Goal: Check status: Check status

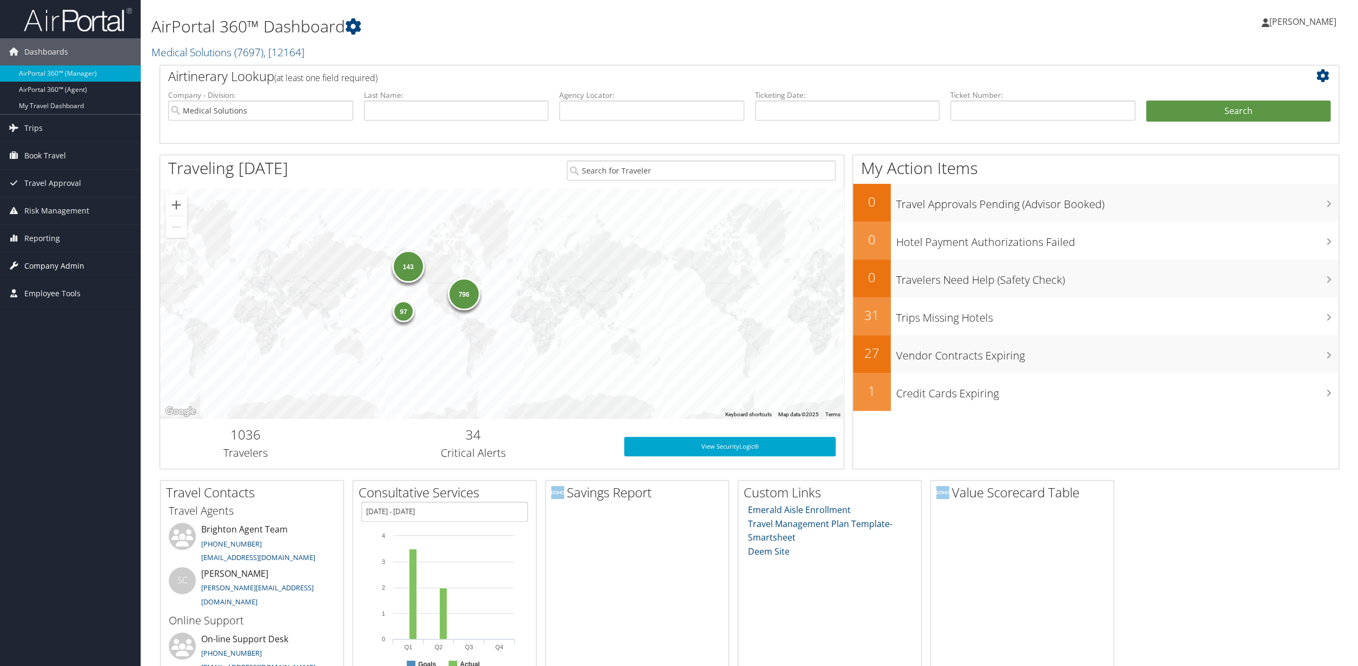
click at [62, 267] on span "Company Admin" at bounding box center [54, 266] width 60 height 27
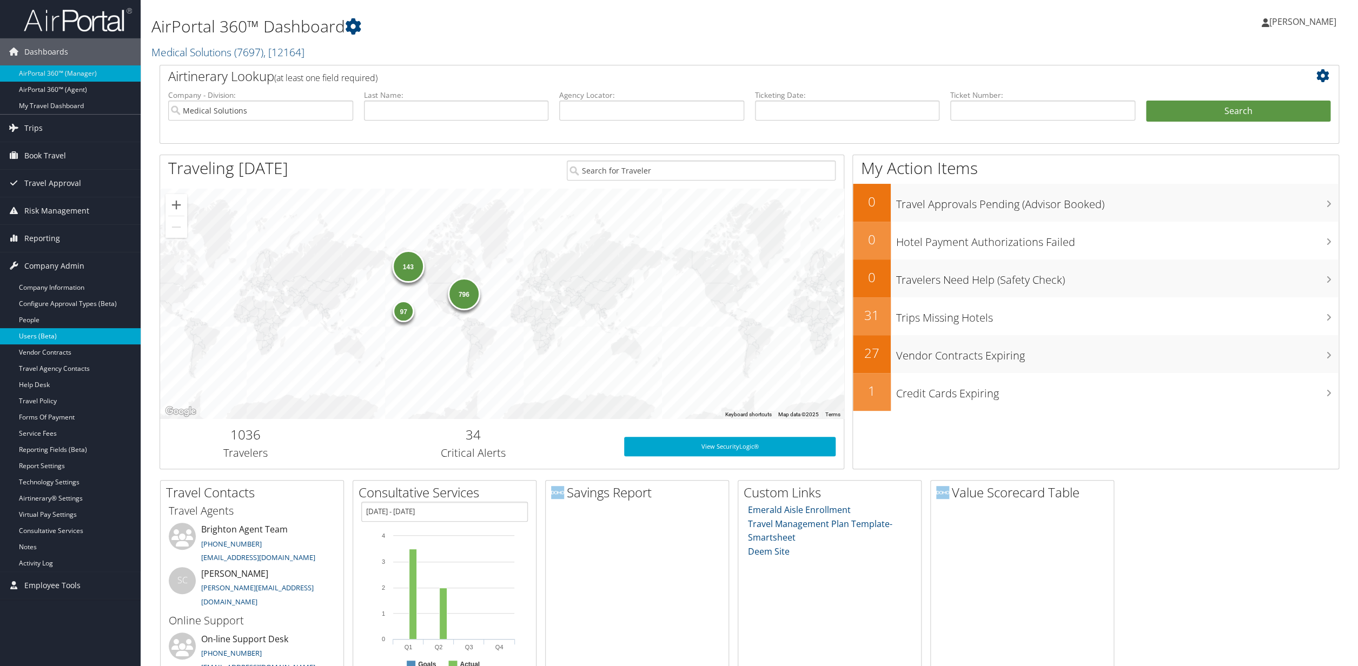
click at [28, 339] on link "Users (Beta)" at bounding box center [70, 336] width 141 height 16
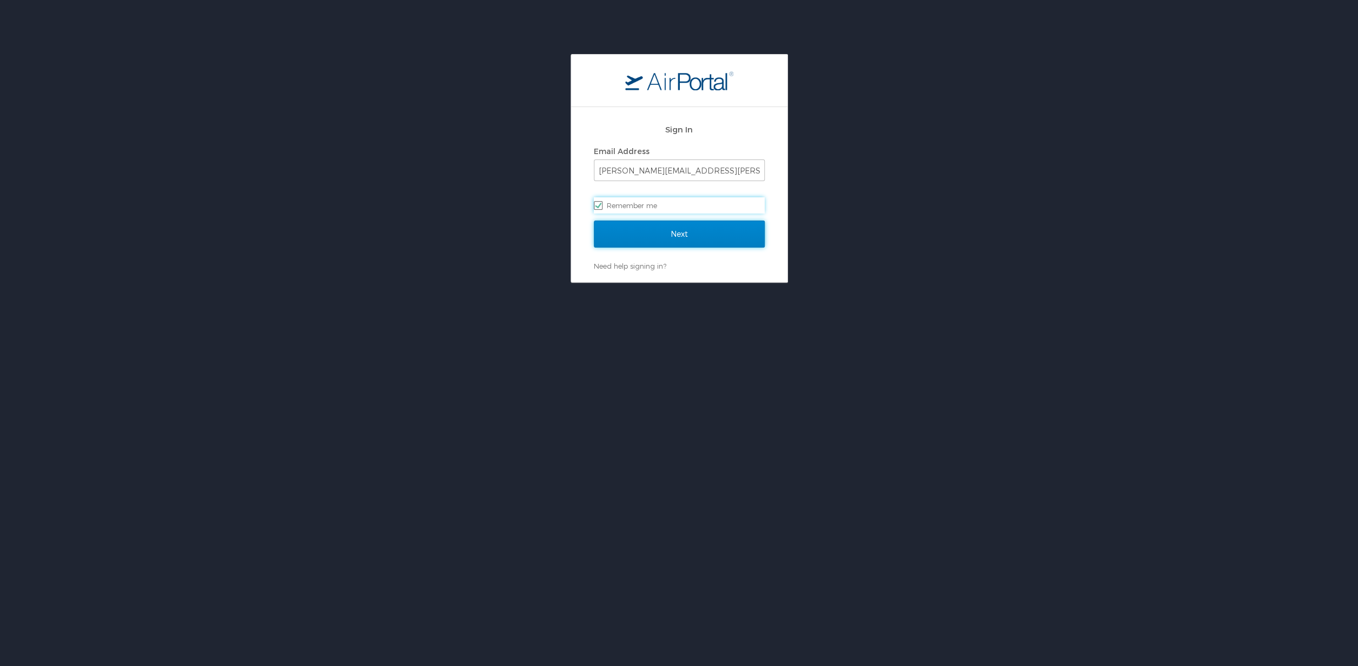
click at [685, 241] on input "Next" at bounding box center [679, 234] width 171 height 27
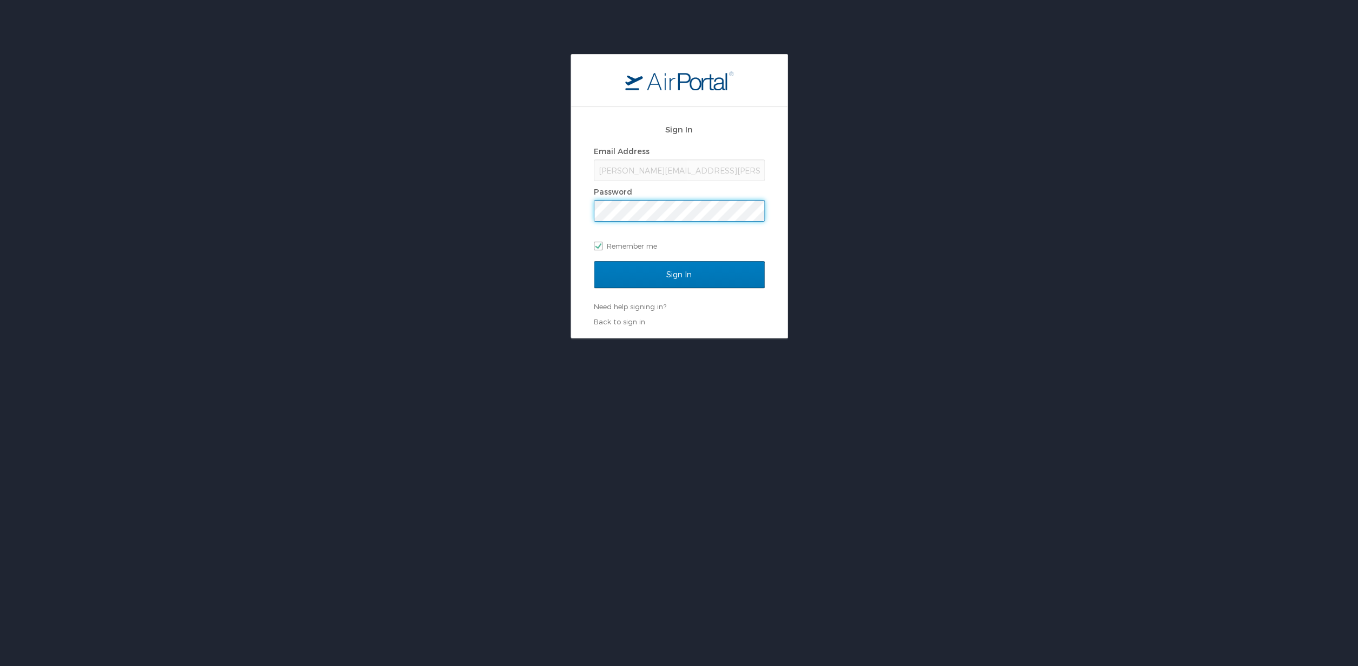
click at [594, 261] on input "Sign In" at bounding box center [679, 274] width 171 height 27
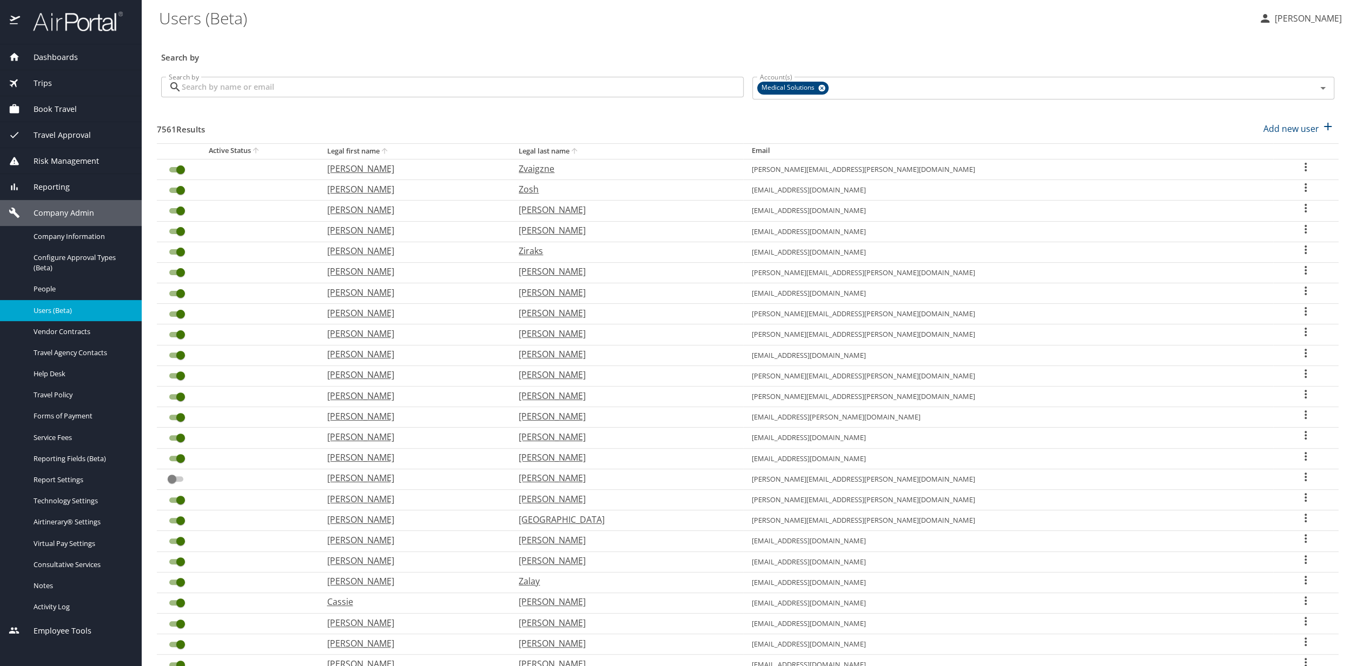
click at [207, 88] on input "Search by" at bounding box center [463, 87] width 562 height 21
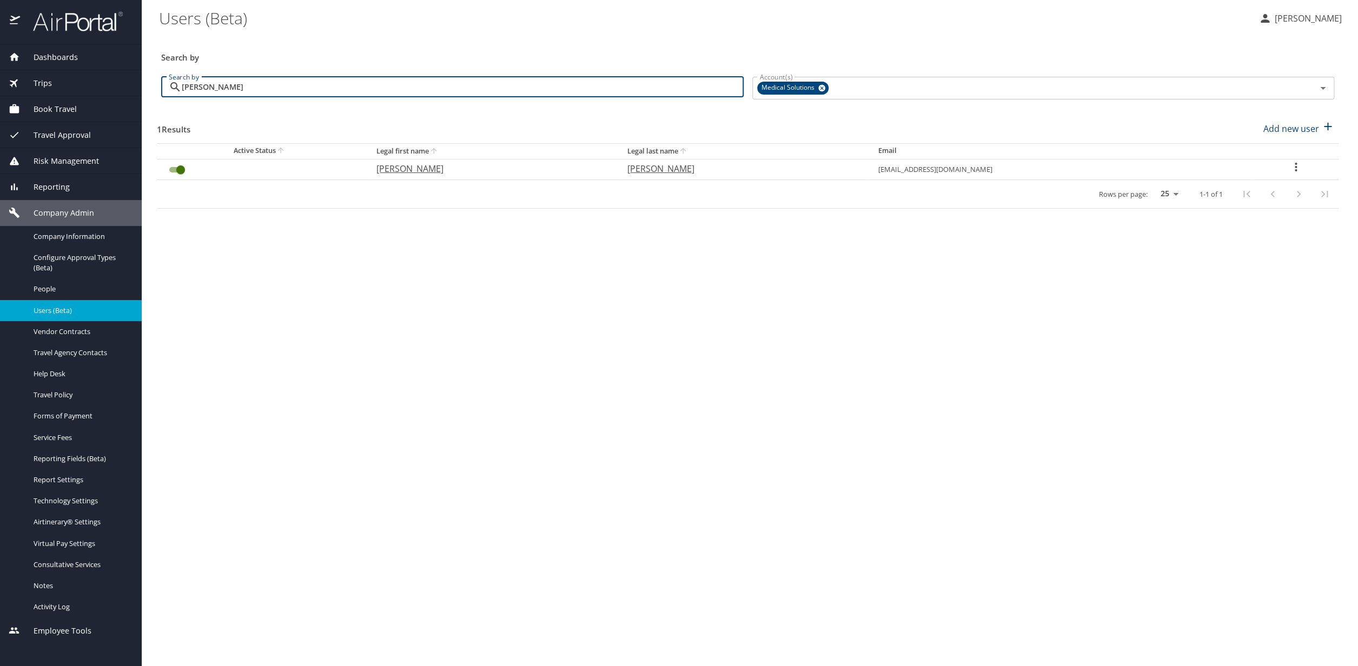
type input "stern"
click at [52, 55] on span "Dashboards" at bounding box center [49, 57] width 58 height 12
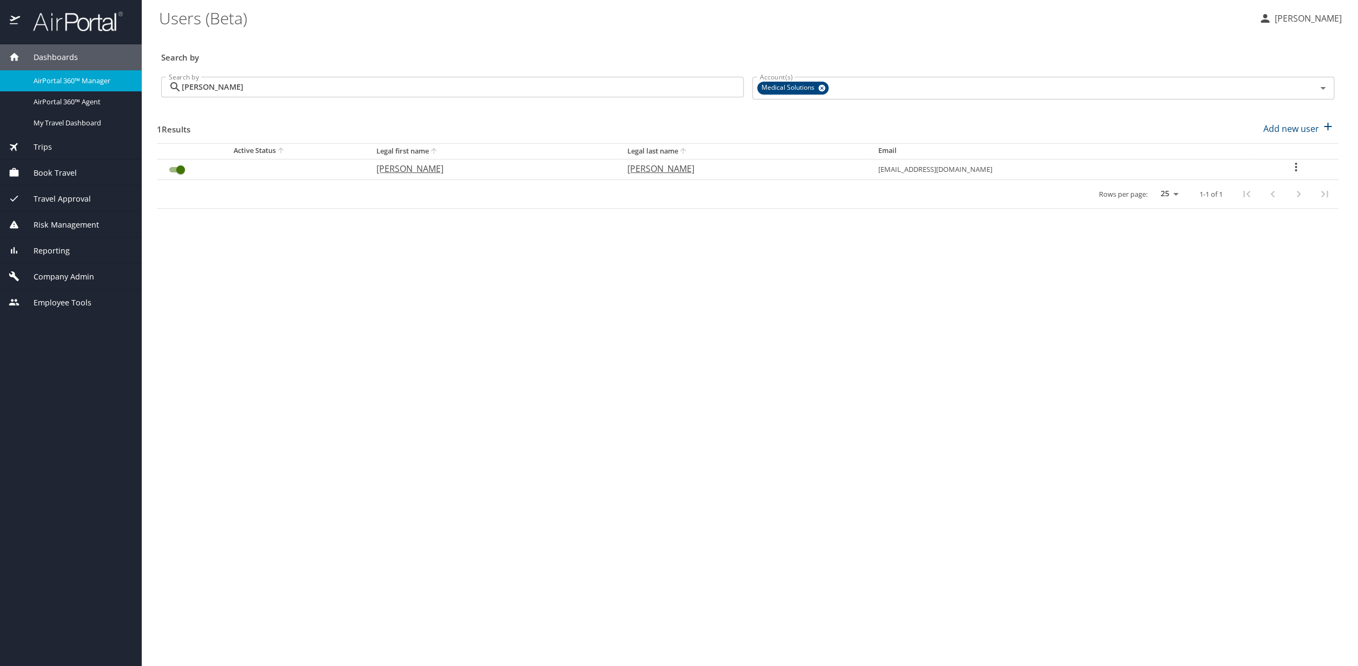
click at [52, 55] on span "Dashboards" at bounding box center [49, 57] width 58 height 12
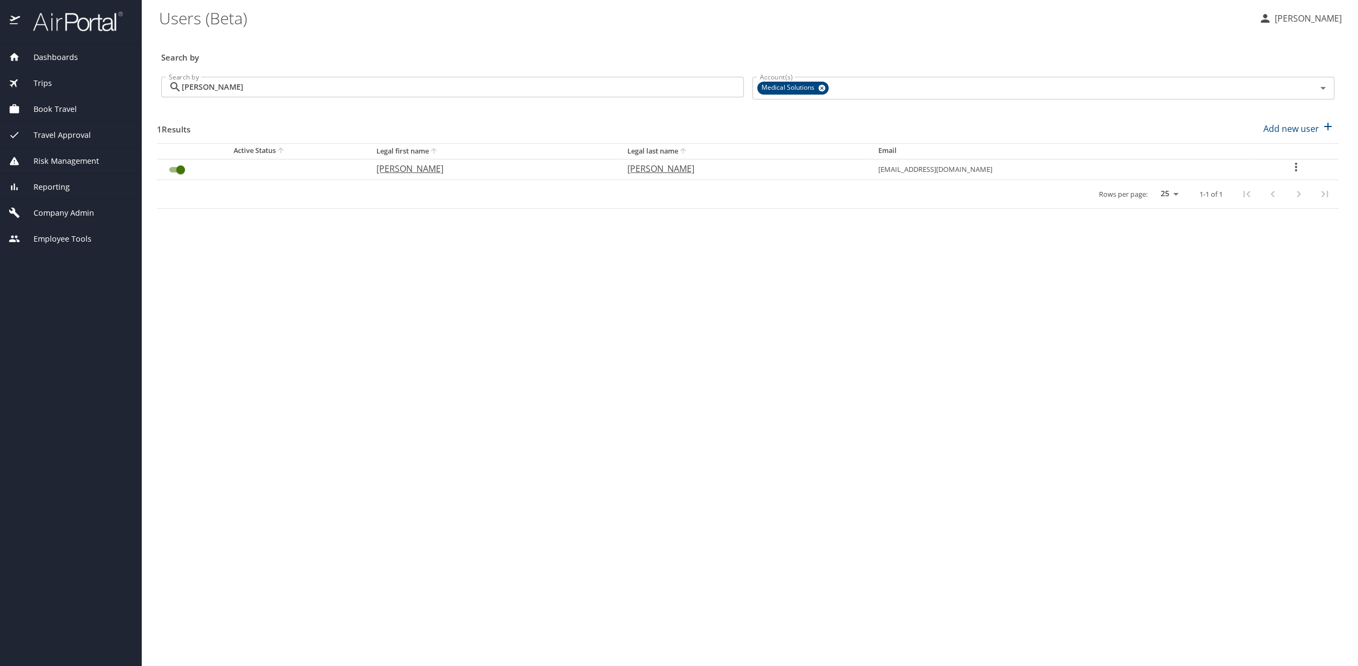
click at [52, 55] on span "Dashboards" at bounding box center [49, 57] width 58 height 12
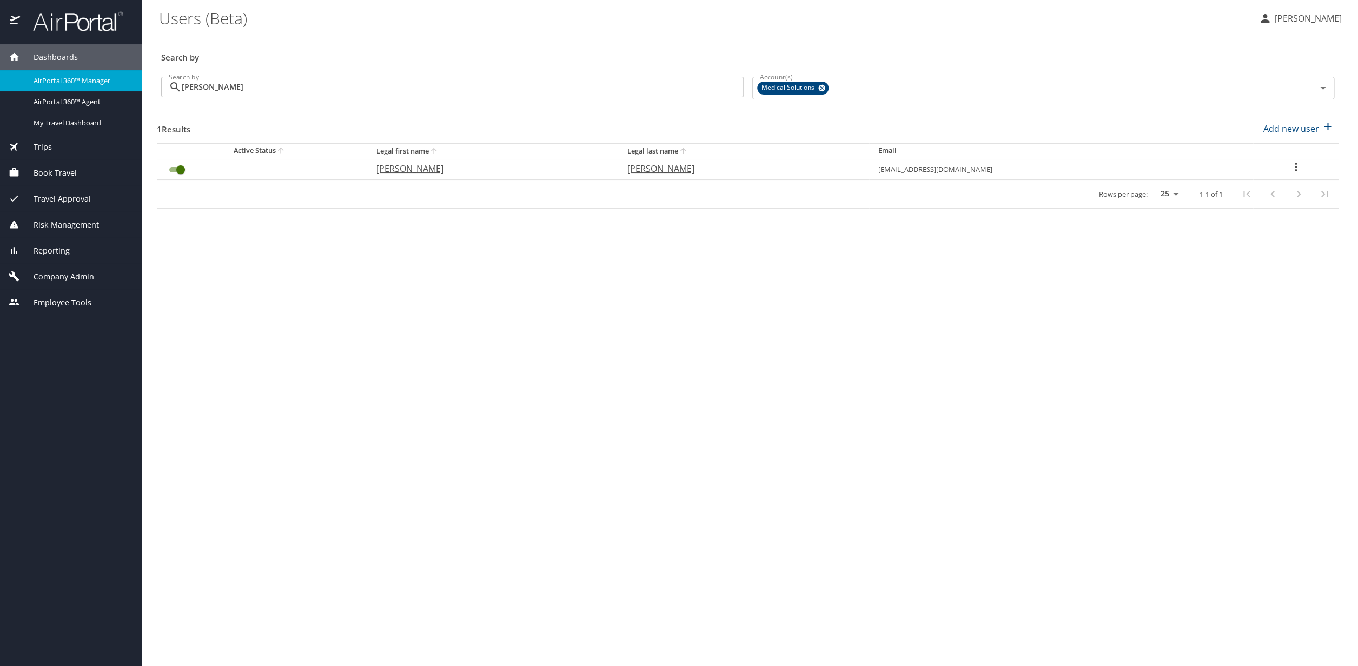
click at [69, 84] on span "AirPortal 360™ Manager" at bounding box center [81, 81] width 95 height 10
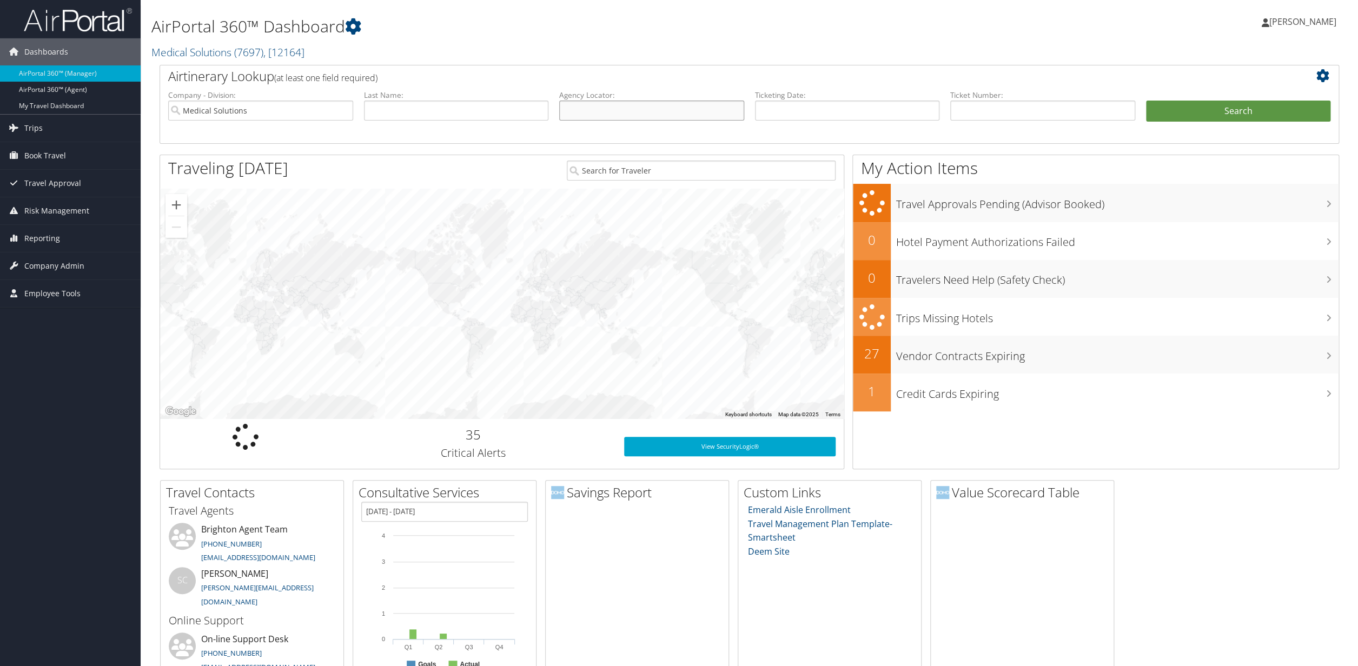
click at [598, 114] on input "text" at bounding box center [651, 111] width 185 height 20
paste input "DBCC2L"
type input "DBCC2L"
click at [1229, 115] on button "Search" at bounding box center [1238, 112] width 185 height 22
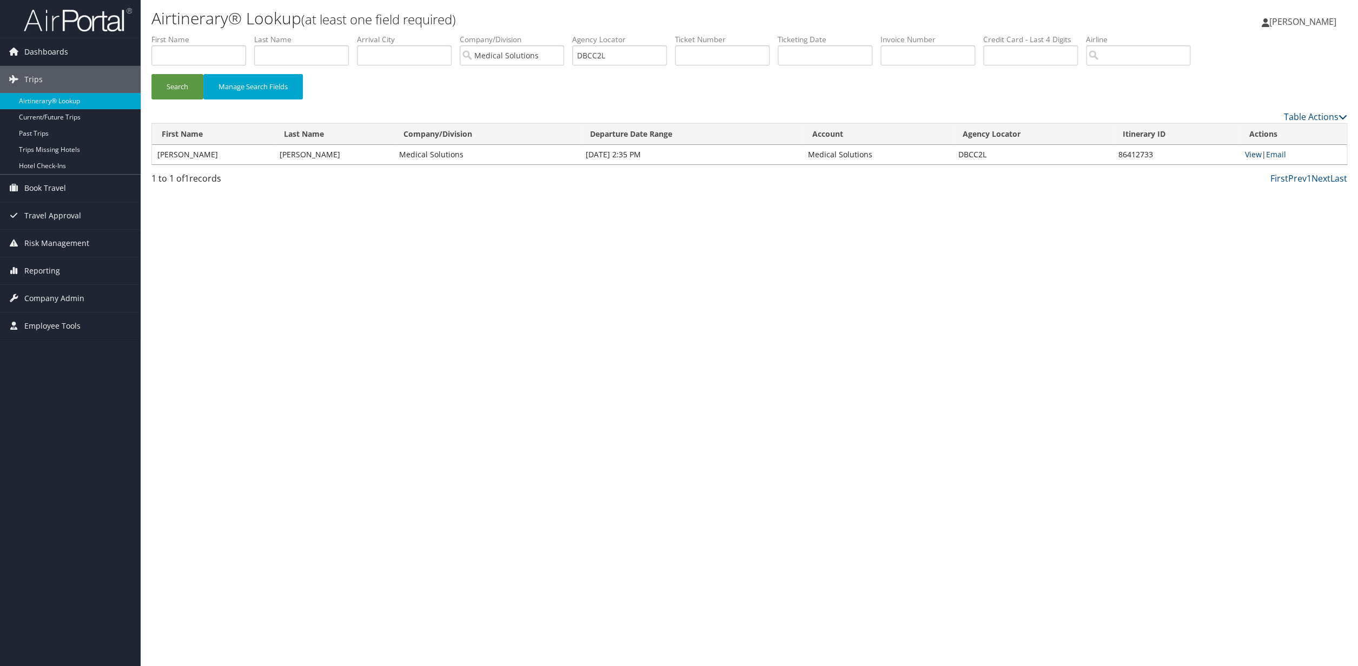
click at [1249, 154] on link "View" at bounding box center [1253, 154] width 17 height 10
drag, startPoint x: 634, startPoint y: 56, endPoint x: 606, endPoint y: 54, distance: 28.7
click at [606, 54] on input "DBCC2L" at bounding box center [619, 55] width 95 height 20
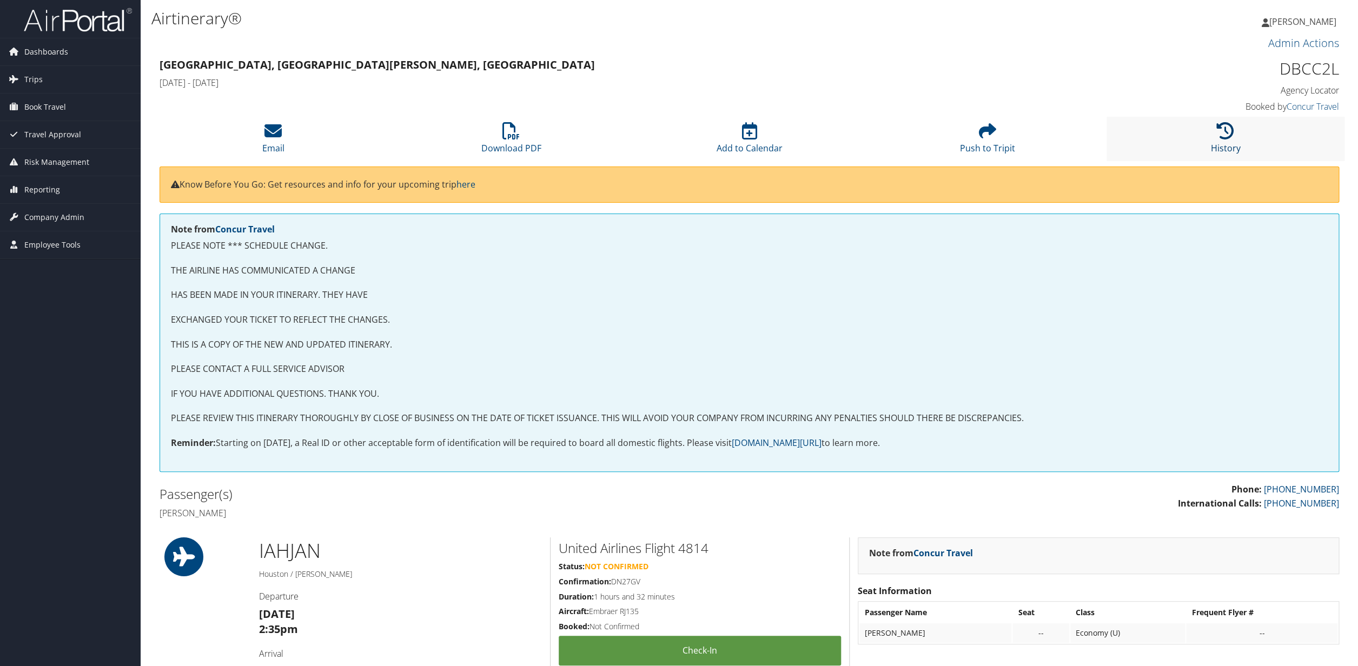
click at [1223, 135] on icon at bounding box center [1225, 130] width 17 height 17
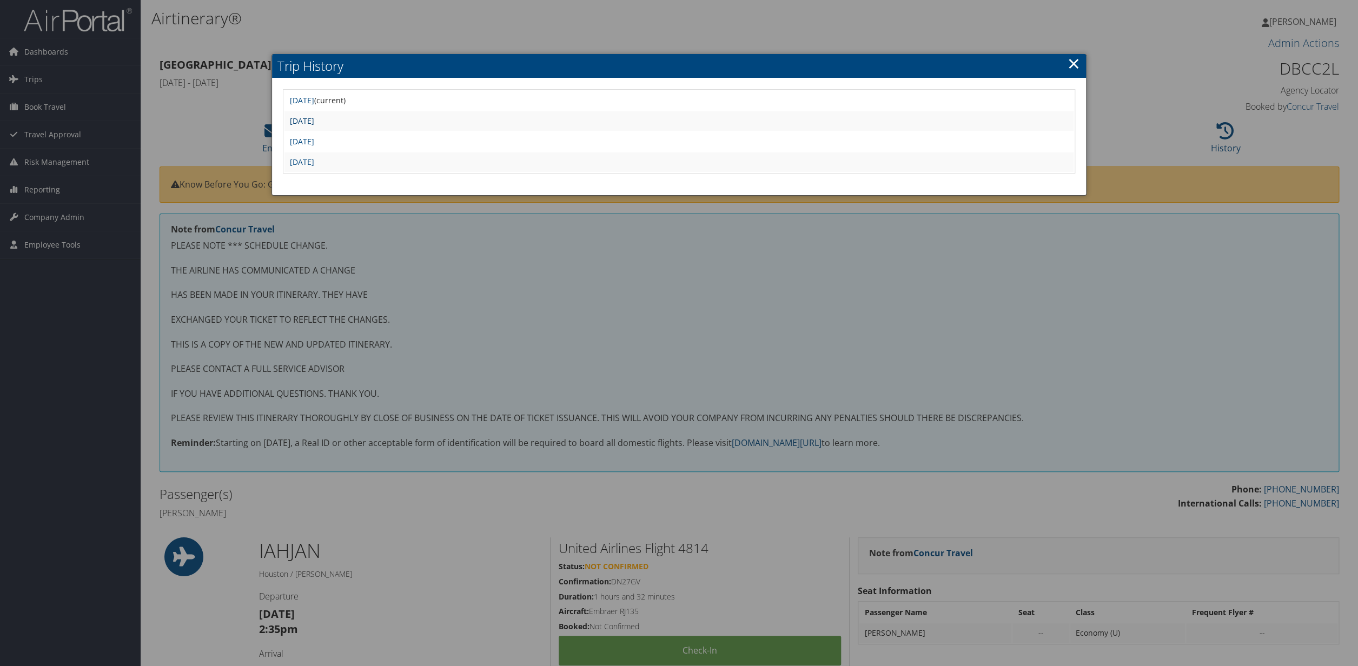
click at [314, 122] on link "[DATE]" at bounding box center [302, 121] width 24 height 10
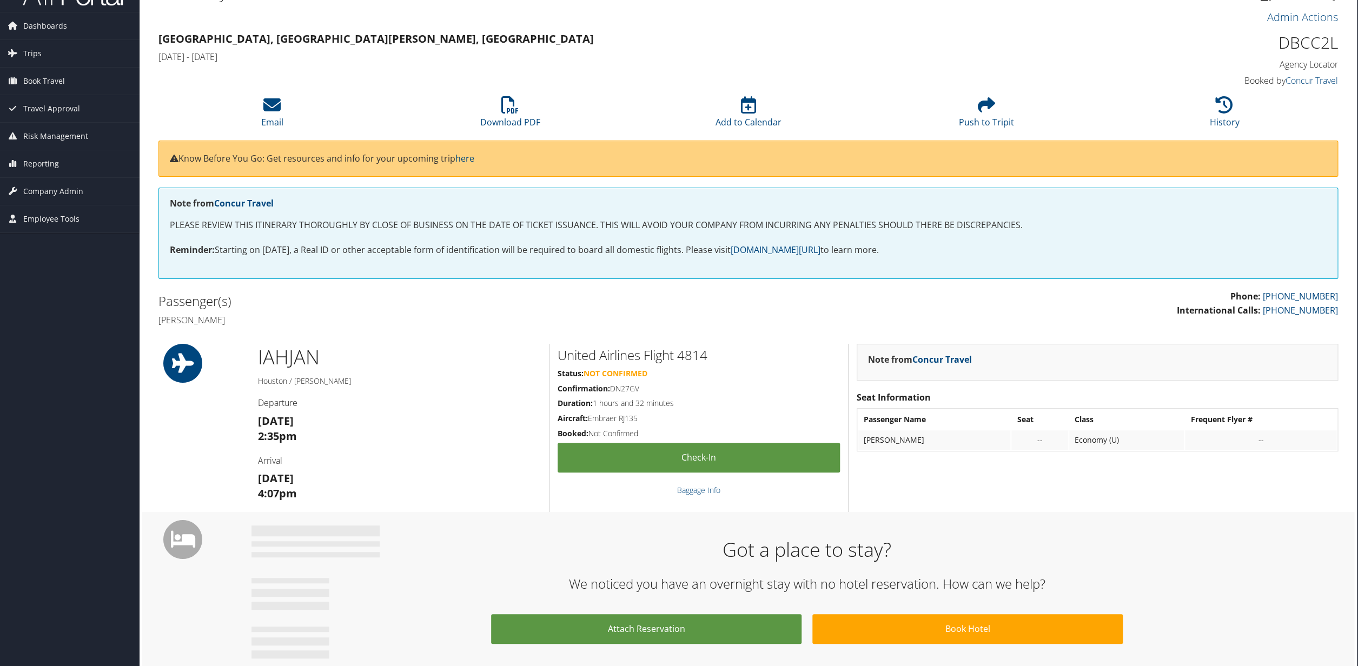
scroll to position [0, 1]
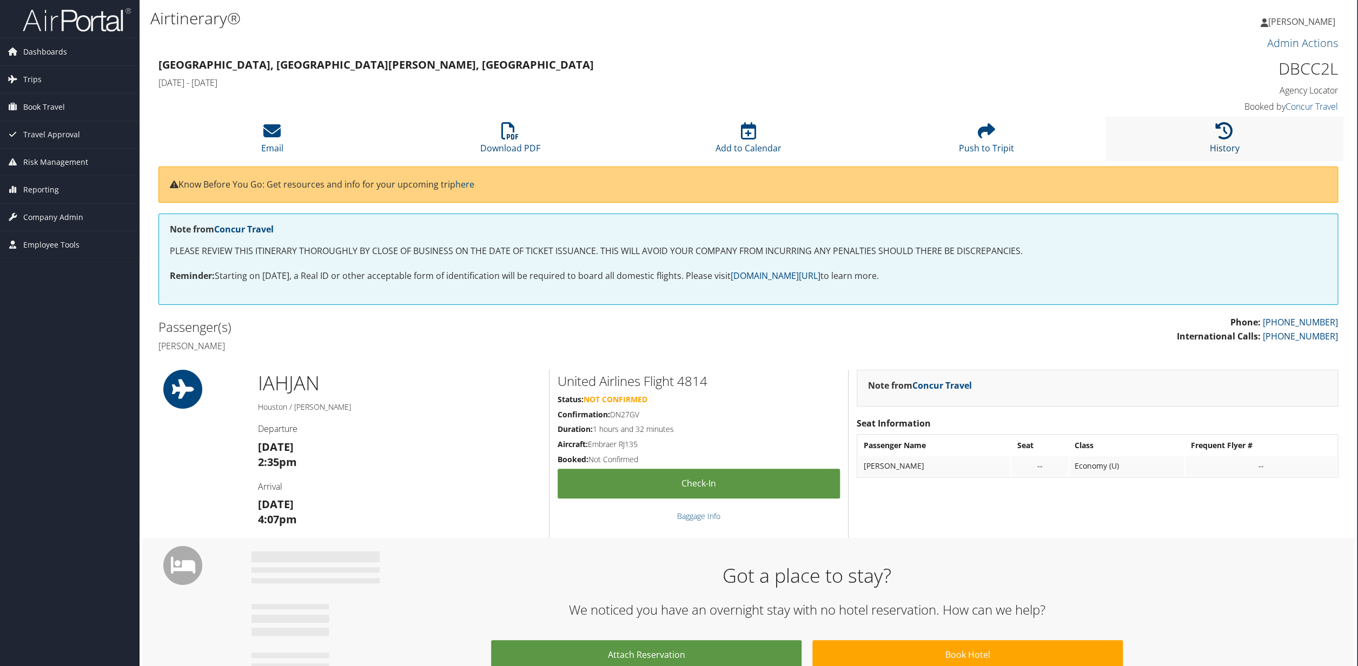
click at [1229, 135] on icon at bounding box center [1224, 130] width 17 height 17
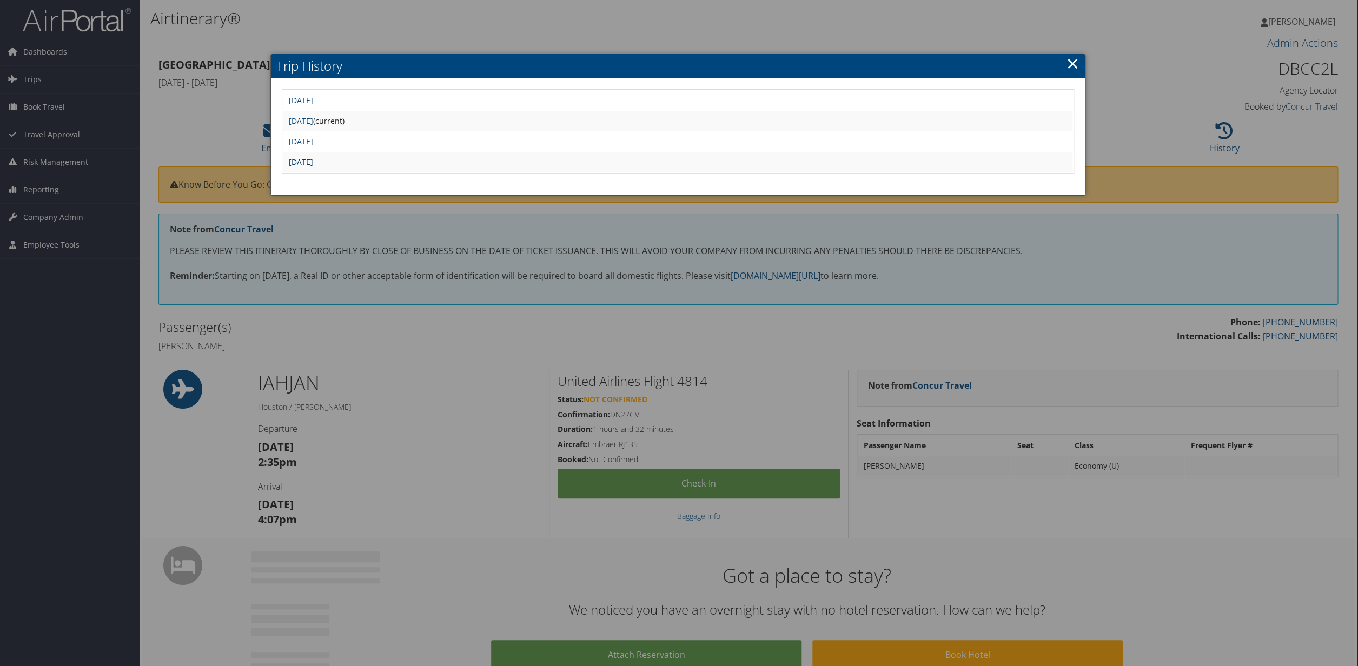
click at [313, 164] on link "[DATE]" at bounding box center [301, 162] width 24 height 10
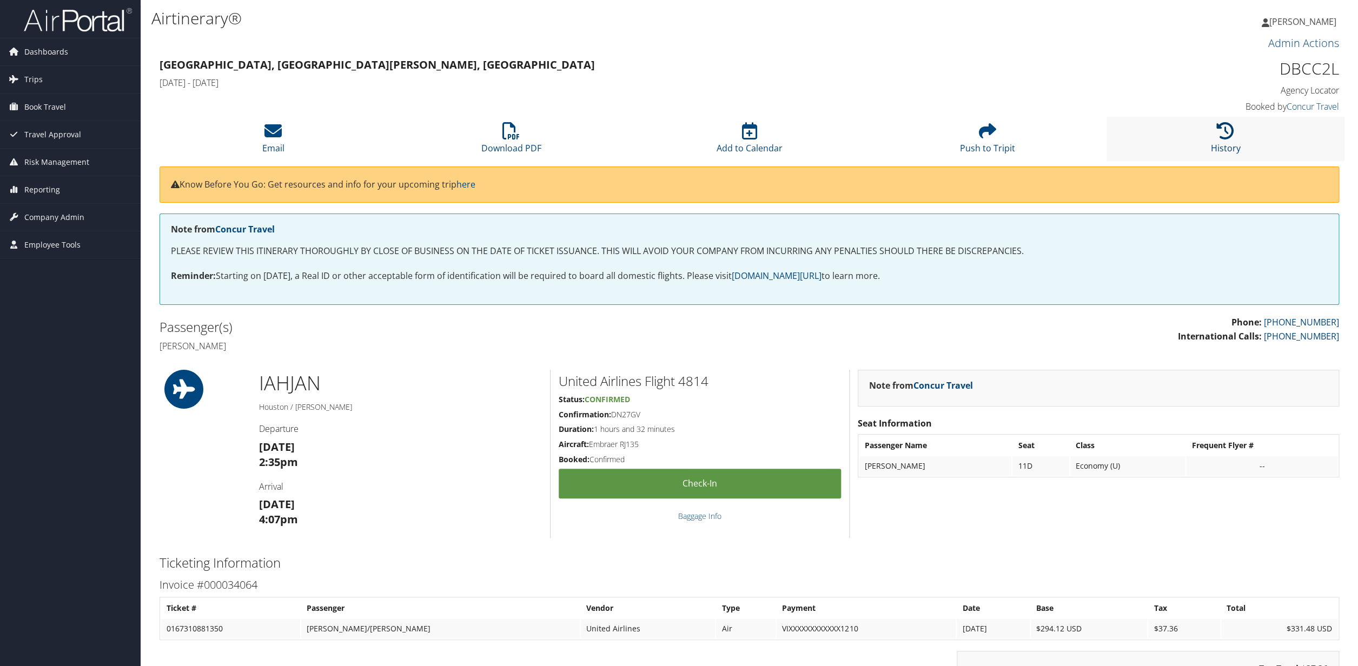
click at [1225, 137] on icon at bounding box center [1225, 130] width 17 height 17
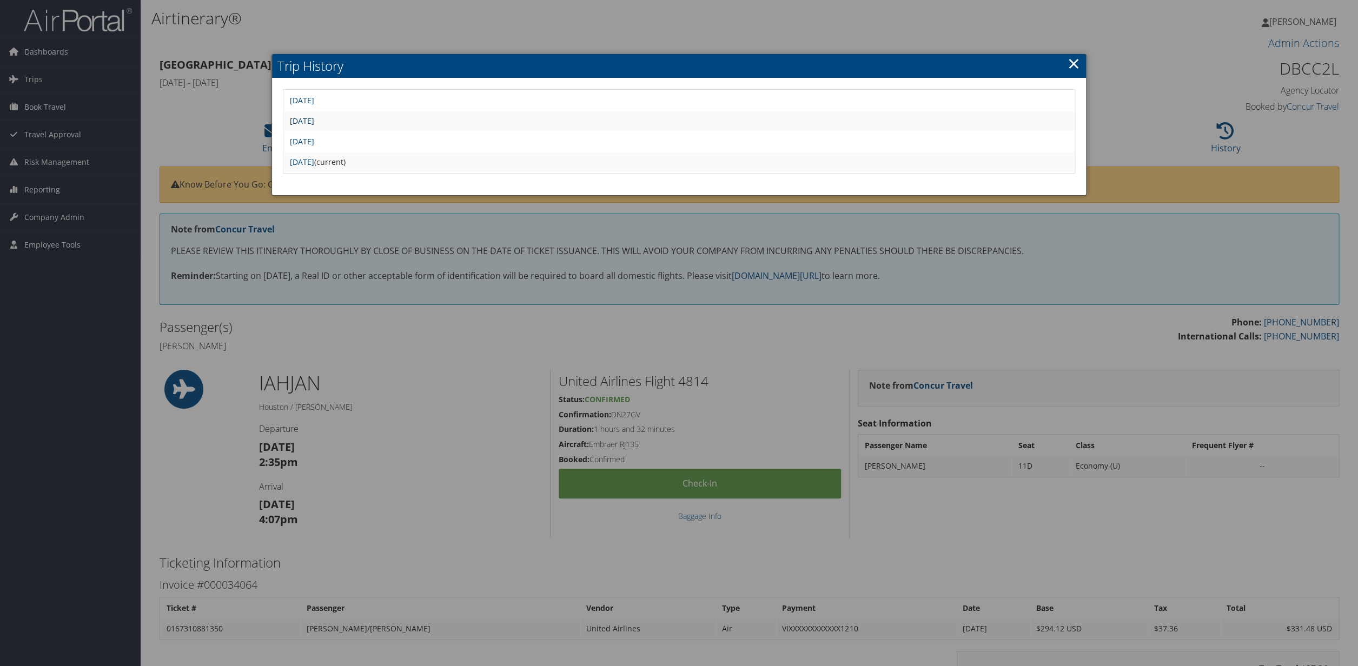
click at [314, 121] on link "[DATE]" at bounding box center [302, 121] width 24 height 10
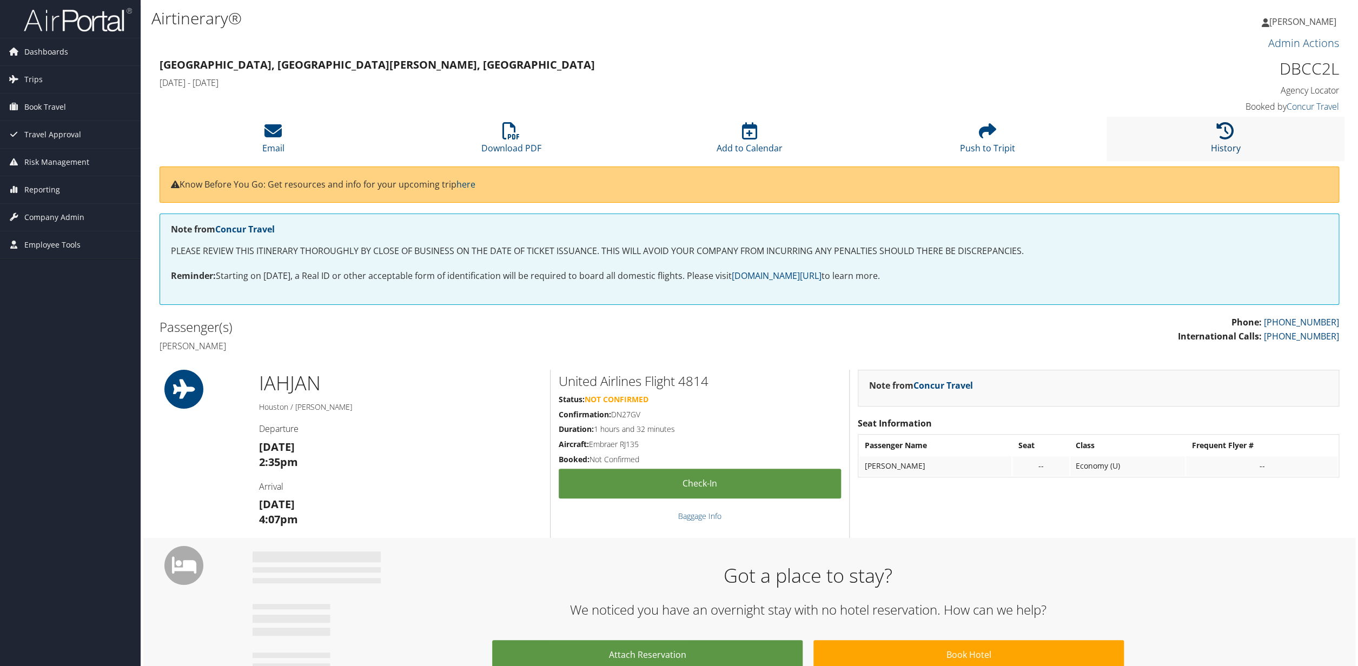
click at [1227, 136] on icon at bounding box center [1225, 130] width 17 height 17
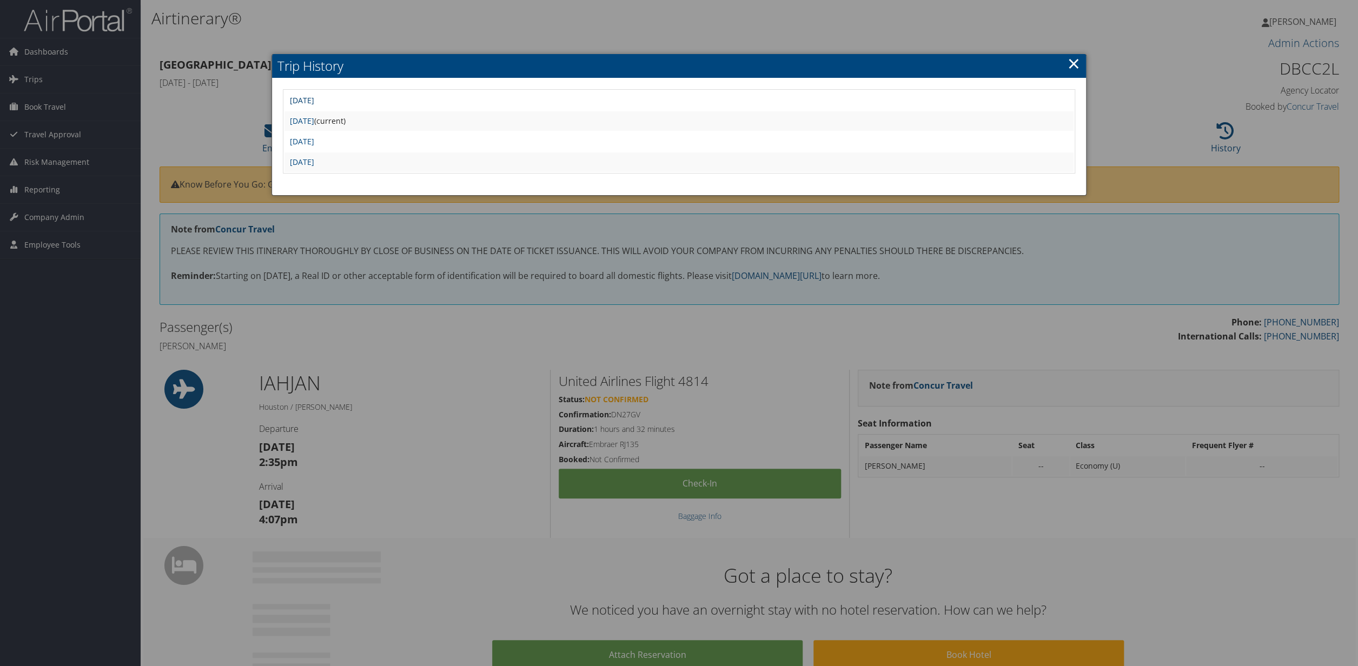
click at [314, 102] on link "Fri Oct 10 14:50:44 MDT 2025" at bounding box center [302, 100] width 24 height 10
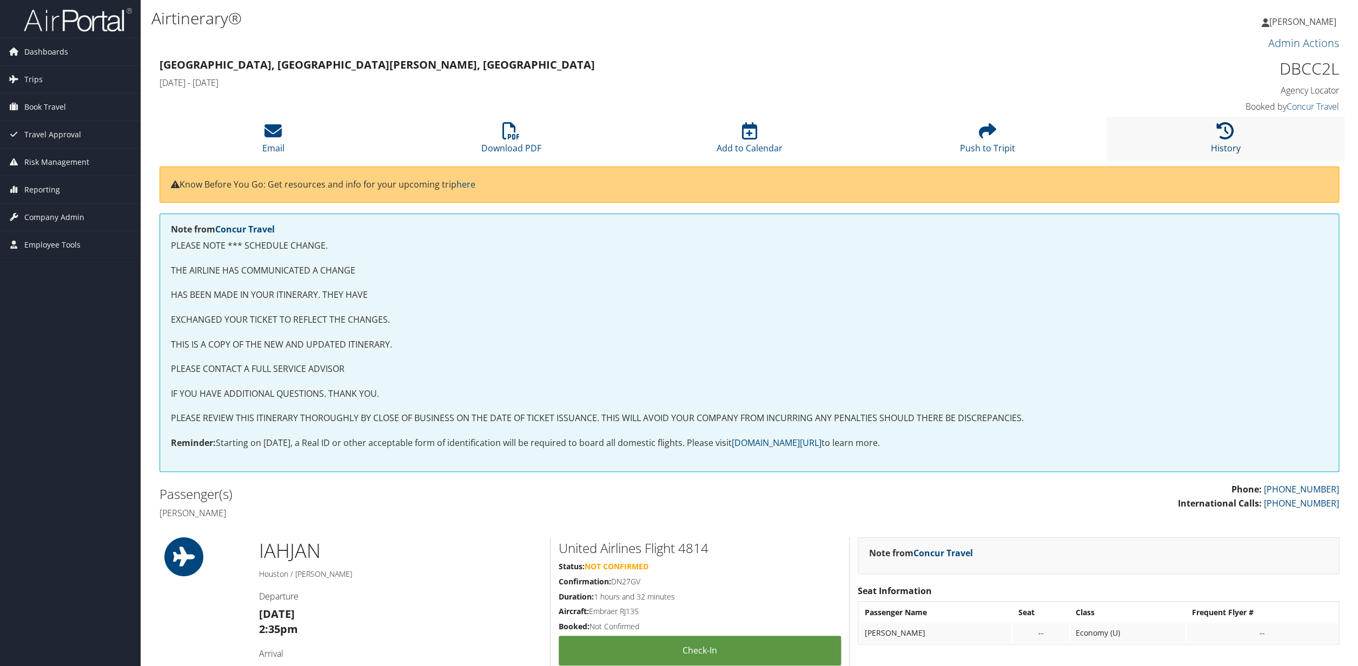
click at [1226, 133] on icon at bounding box center [1225, 130] width 17 height 17
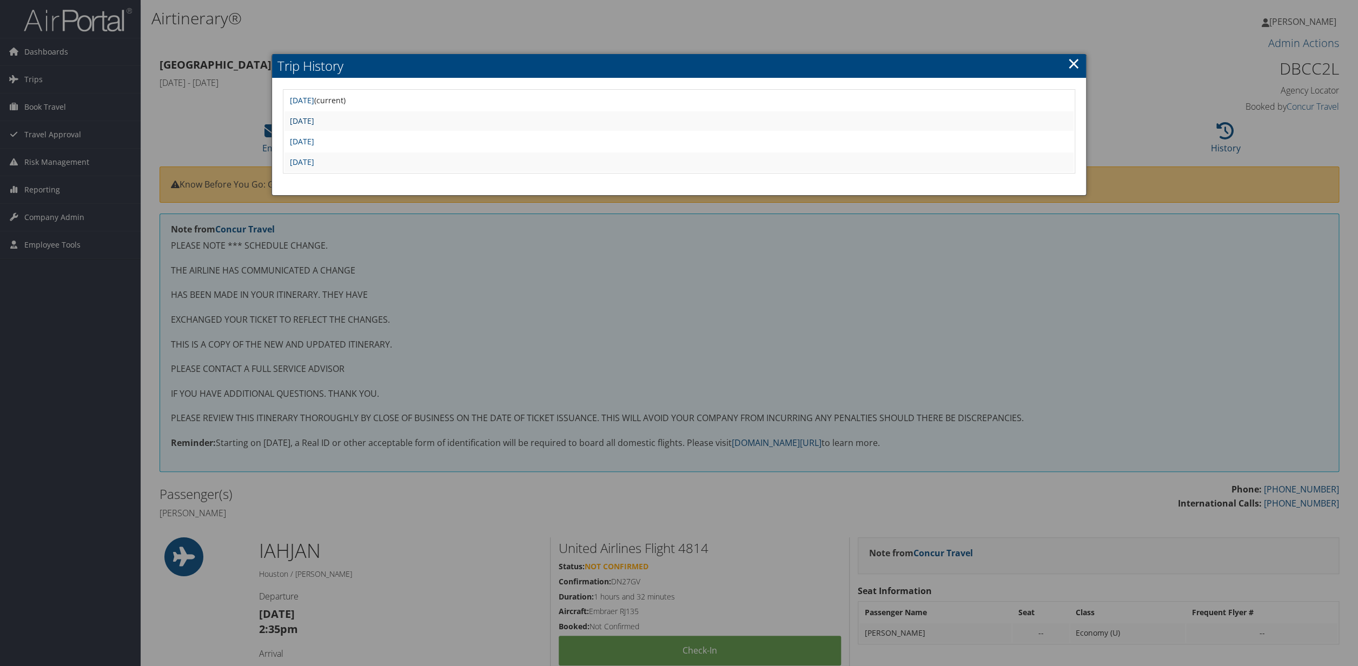
click at [314, 122] on link "Sun Sep 7 07:30:21 MDT 2025" at bounding box center [302, 121] width 24 height 10
